Goal: Find specific page/section: Find specific page/section

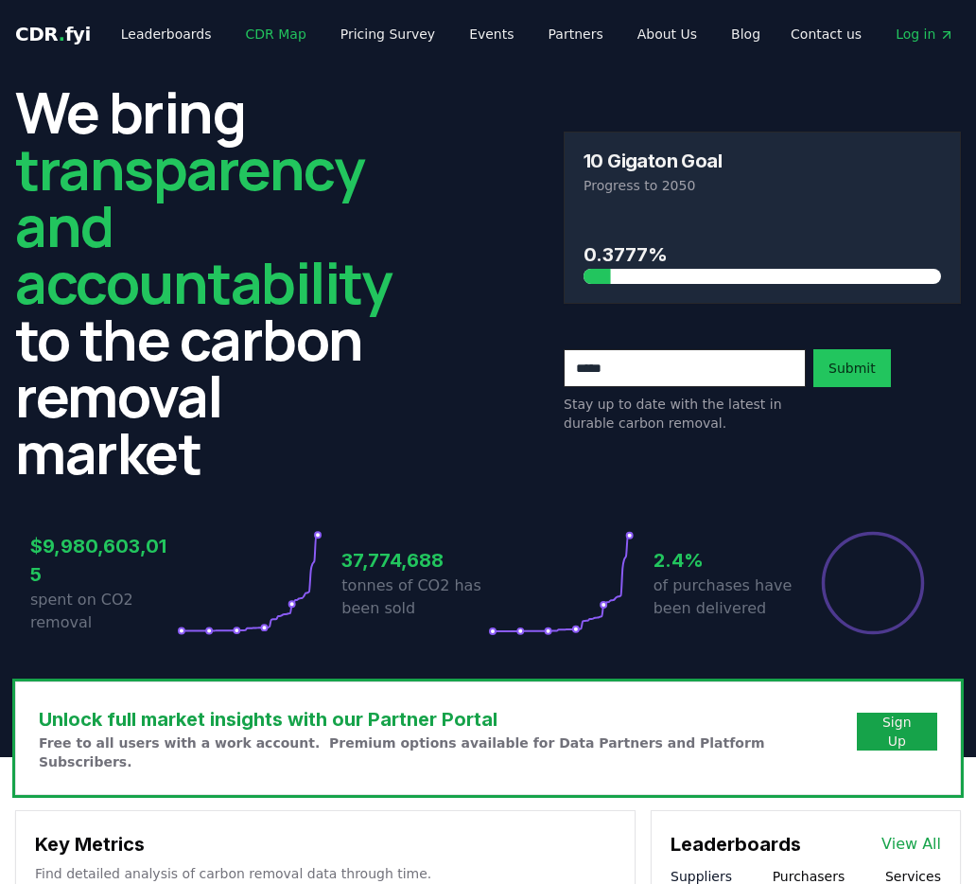
click at [250, 34] on link "CDR Map" at bounding box center [276, 34] width 91 height 34
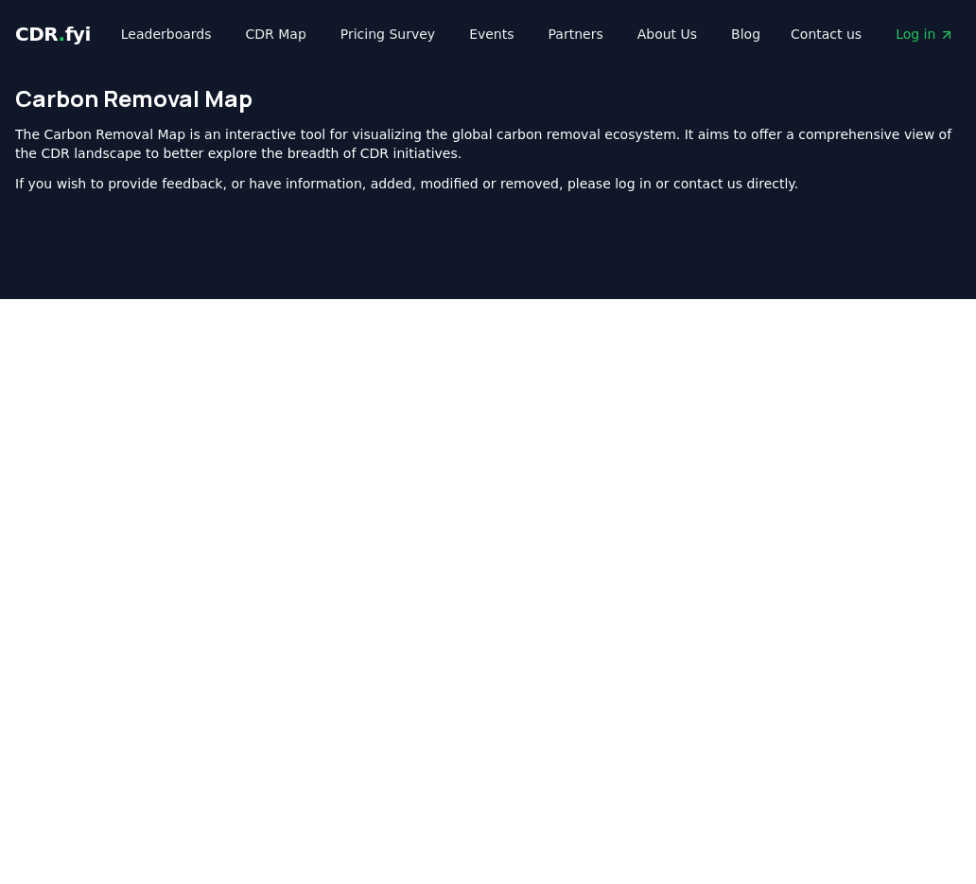
scroll to position [575, 0]
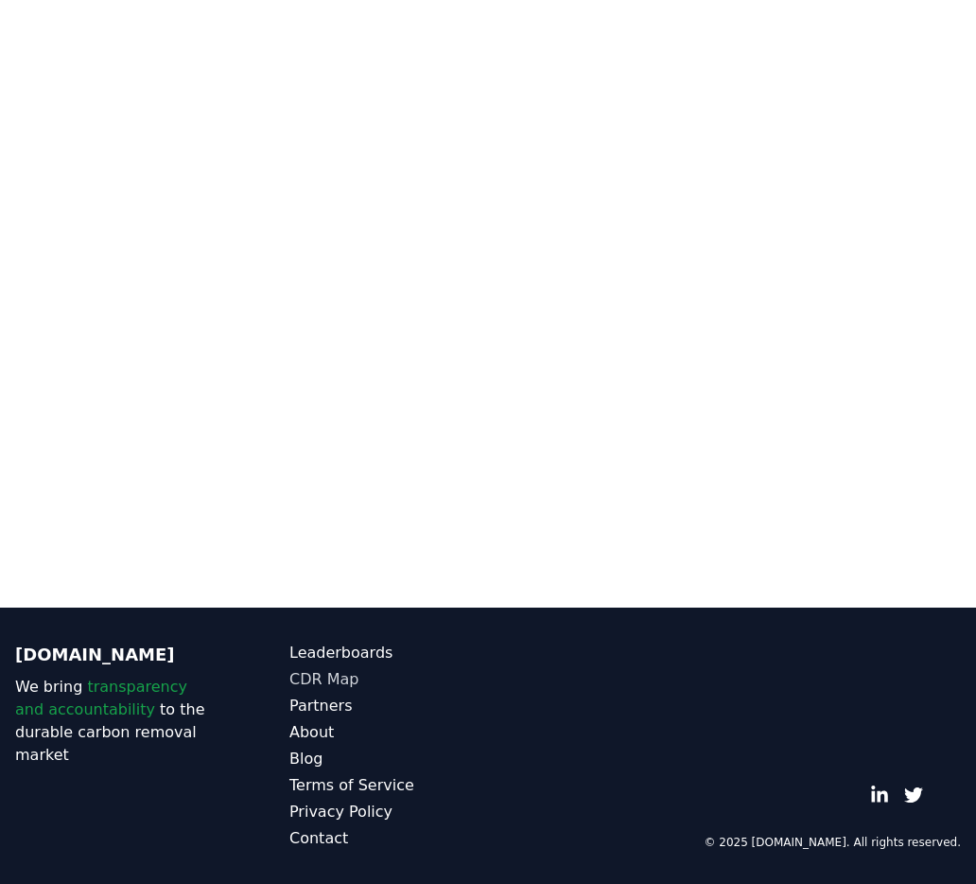
click at [338, 680] on link "CDR Map" at bounding box center [388, 679] width 199 height 23
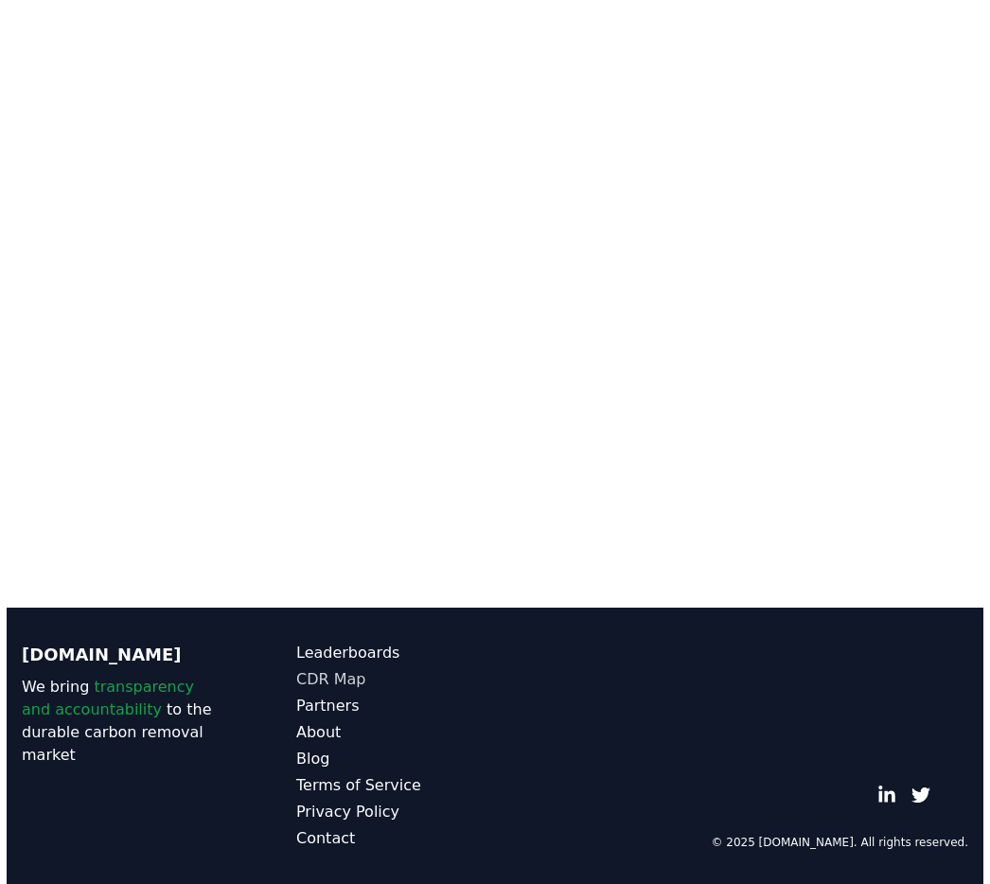
scroll to position [0, 0]
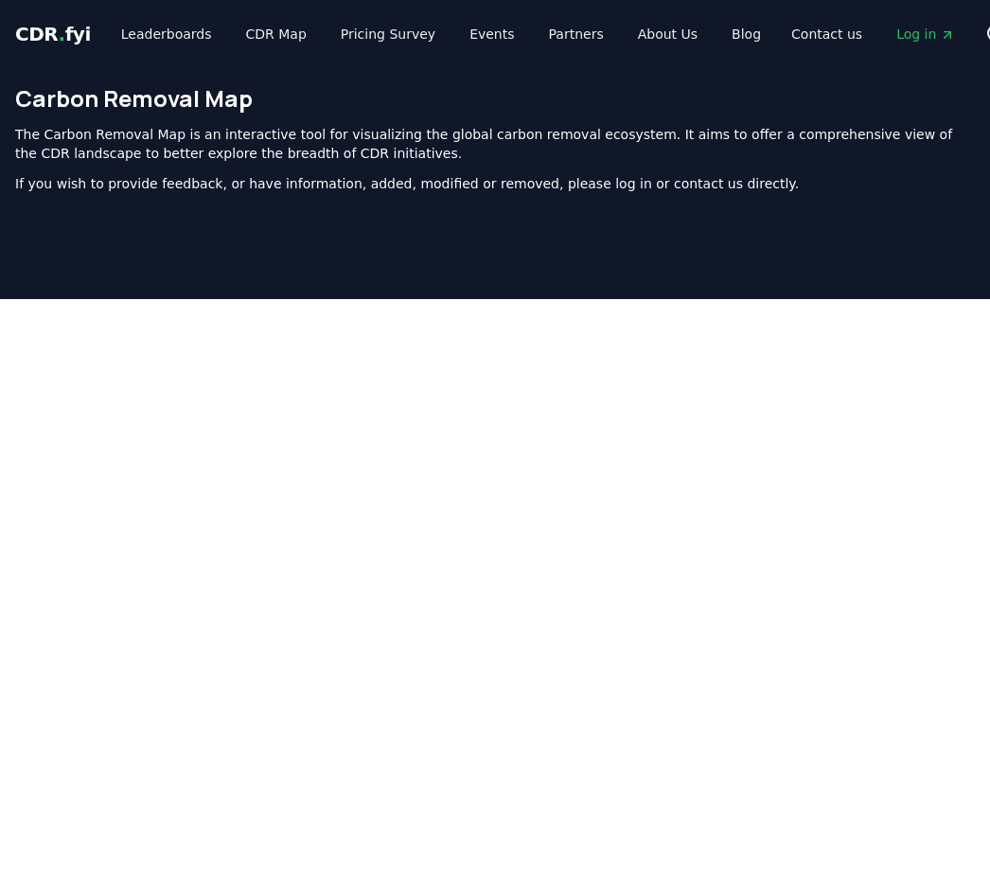
click at [435, 163] on div "The Carbon Removal Map is an interactive tool for visualizing the global carbon…" at bounding box center [494, 159] width 959 height 68
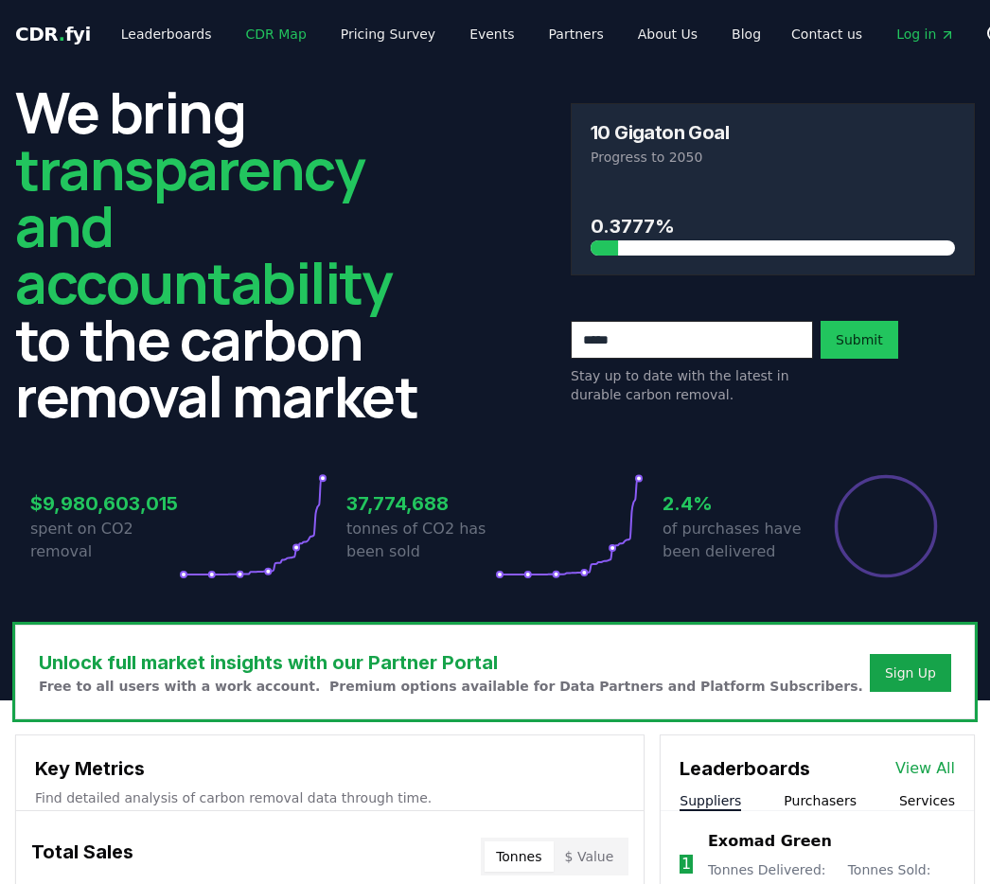
click at [275, 25] on link "CDR Map" at bounding box center [276, 34] width 91 height 34
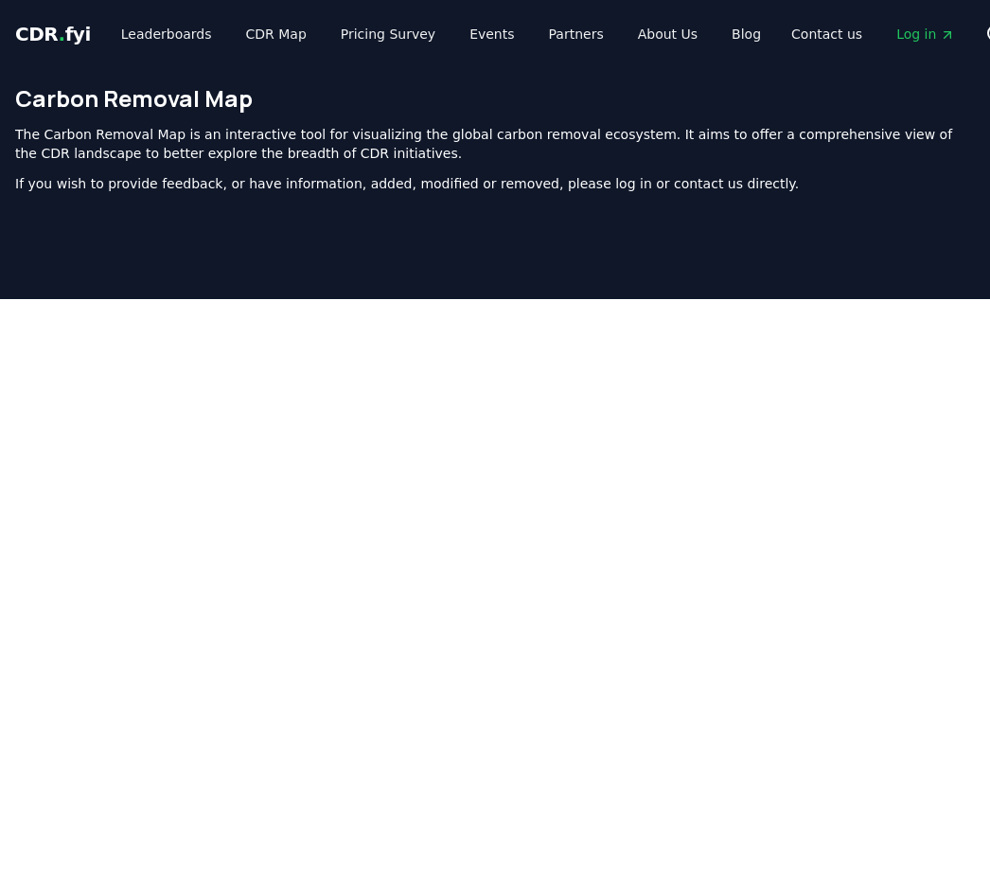
scroll to position [575, 0]
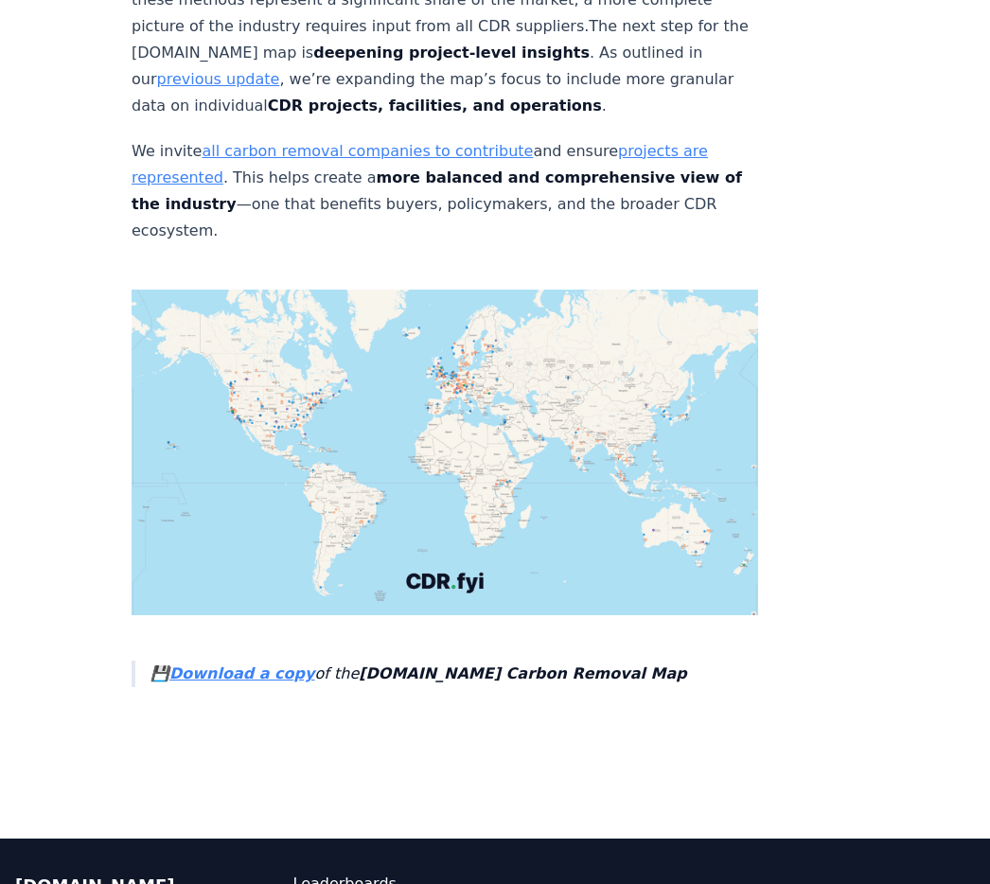
scroll to position [6677, 0]
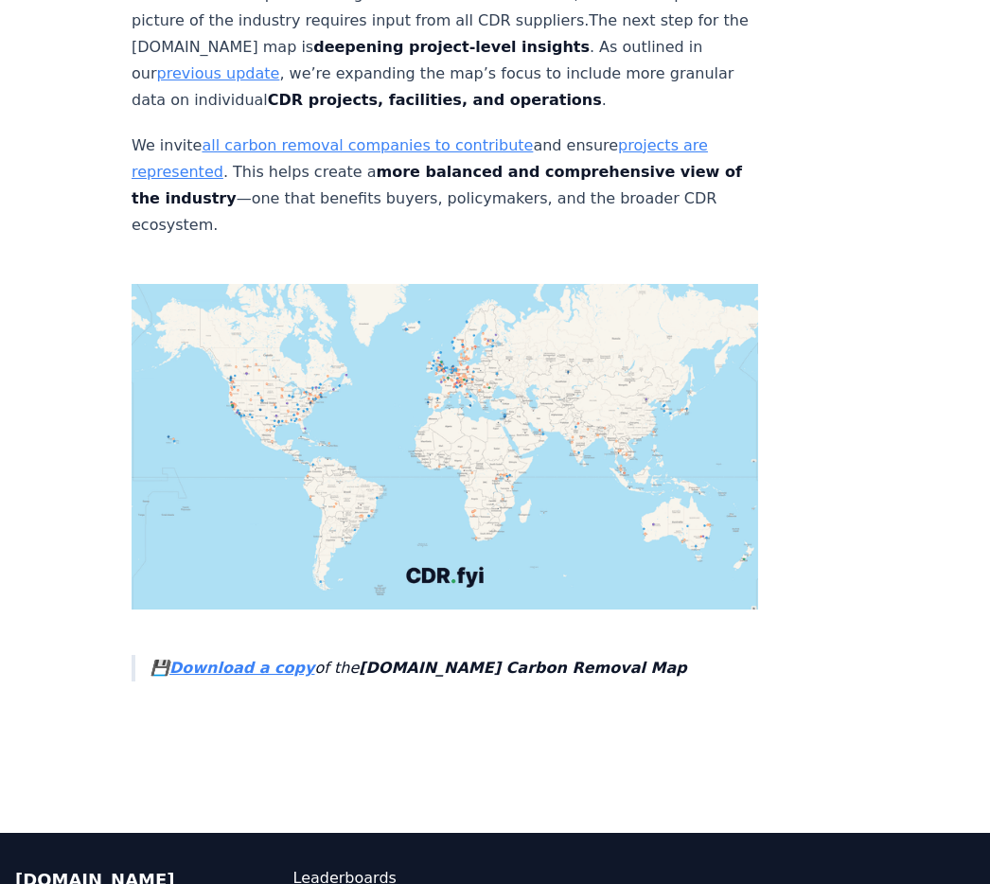
click at [241, 658] on strong "Download a copy" at bounding box center [241, 667] width 145 height 18
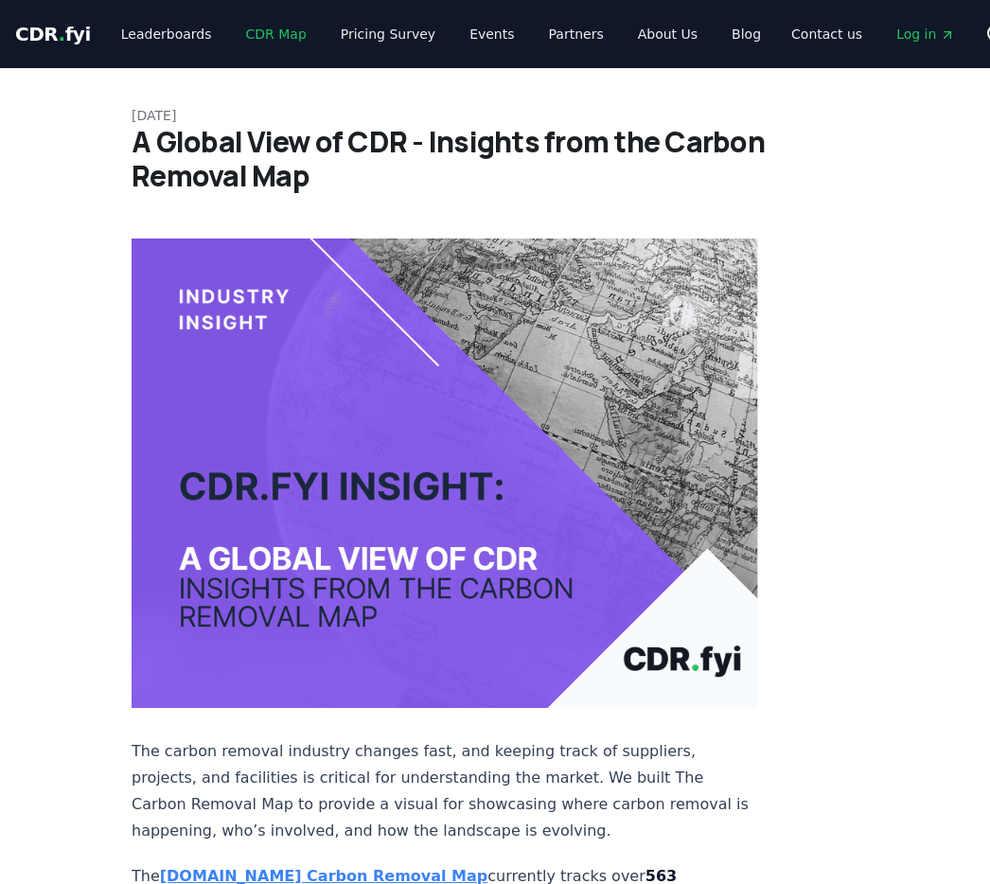
click at [261, 35] on link "CDR Map" at bounding box center [276, 34] width 91 height 34
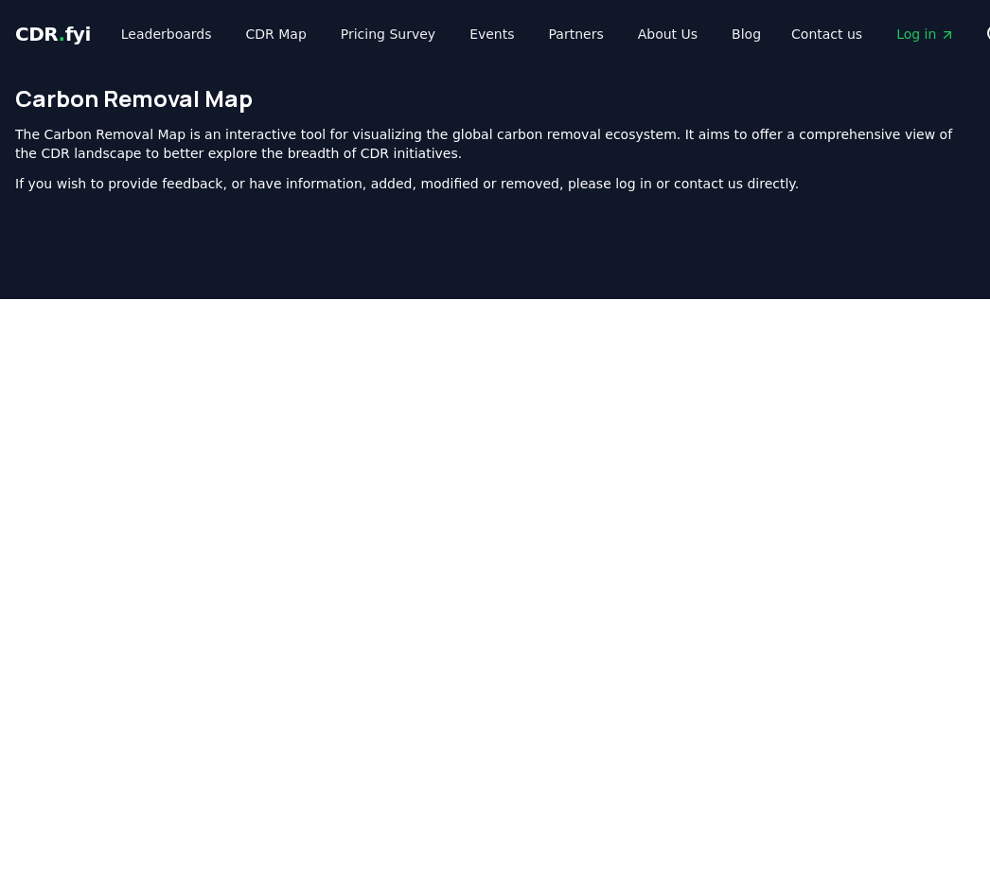
scroll to position [575, 0]
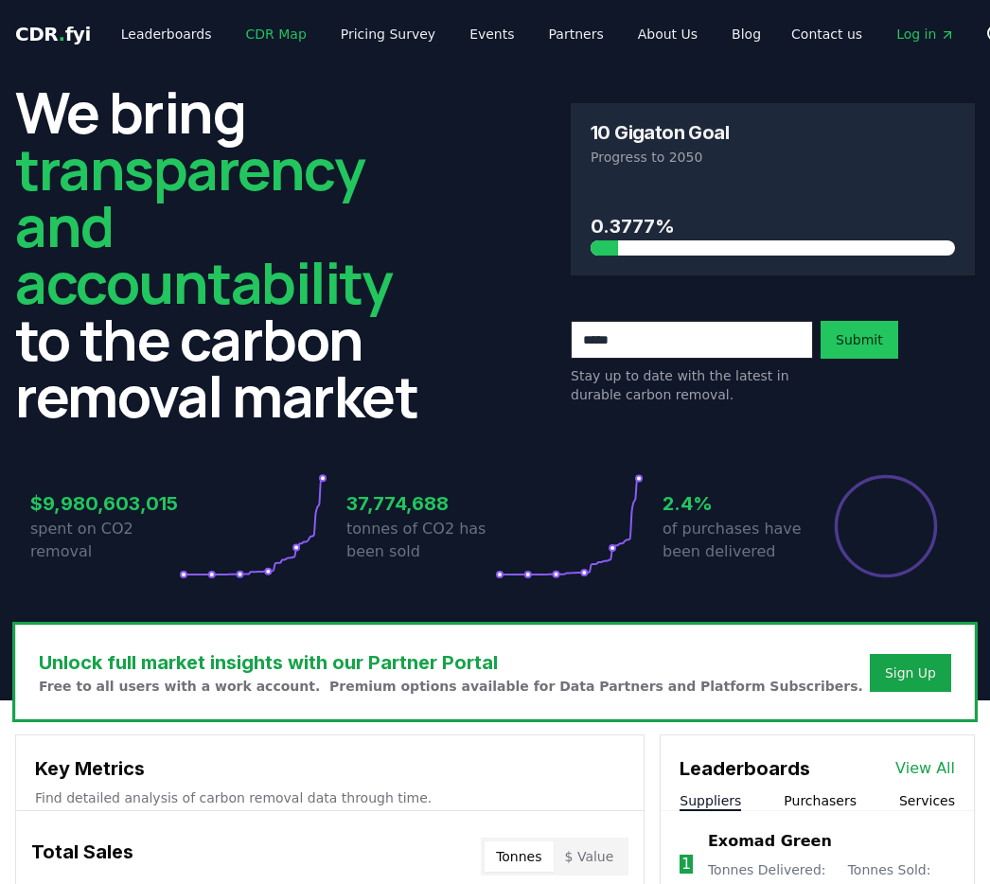
click at [242, 31] on link "CDR Map" at bounding box center [276, 34] width 91 height 34
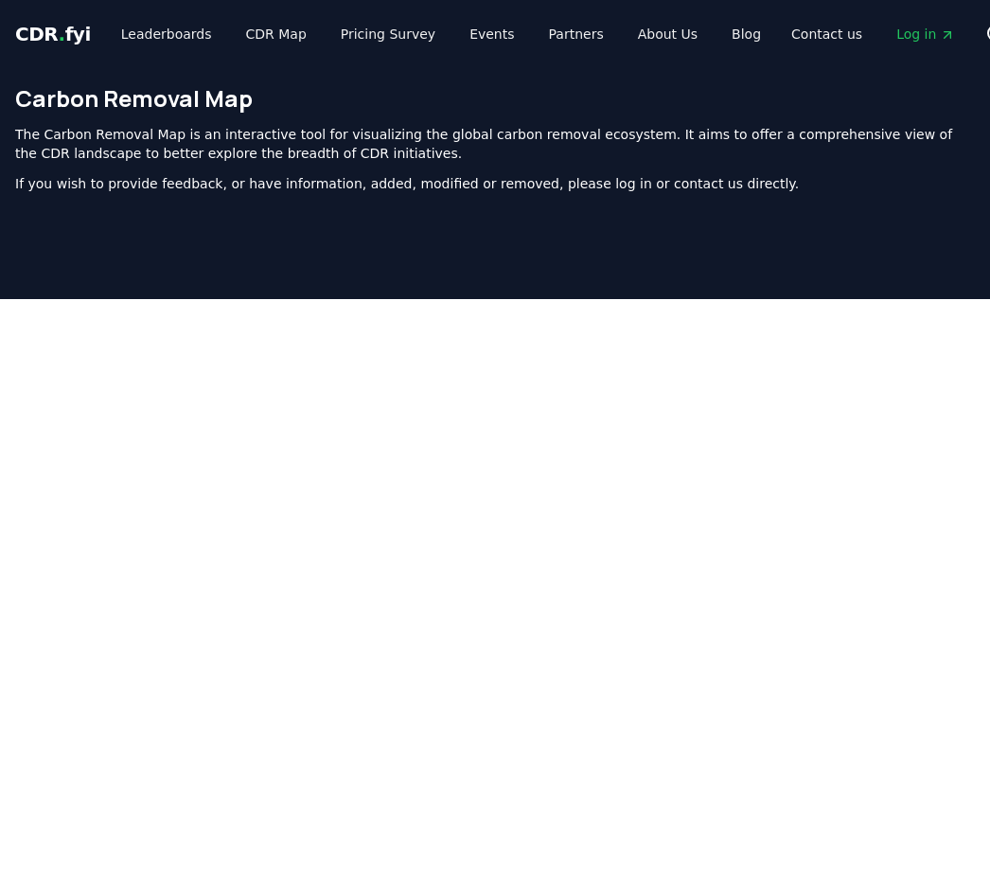
scroll to position [575, 0]
